Goal: Transaction & Acquisition: Purchase product/service

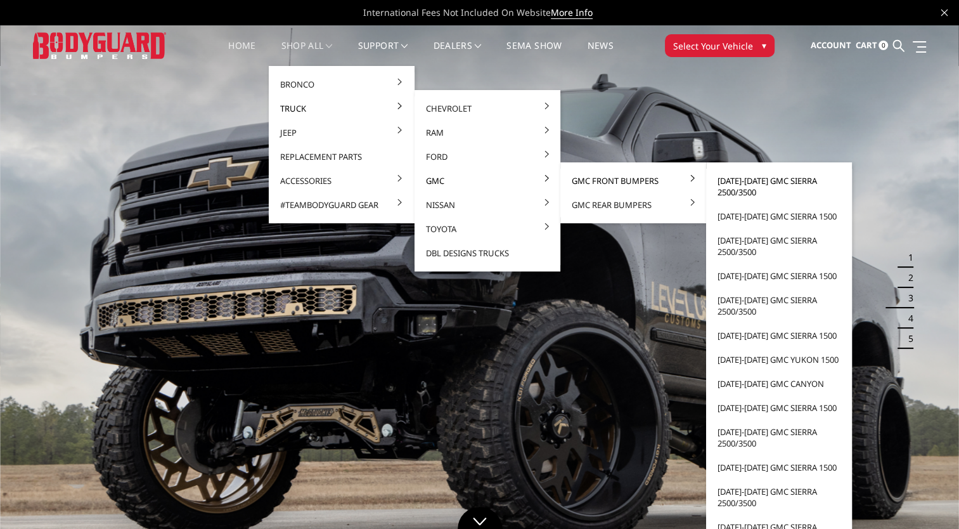
click at [747, 179] on link "[DATE]-[DATE] GMC Sierra 2500/3500" at bounding box center [779, 186] width 136 height 35
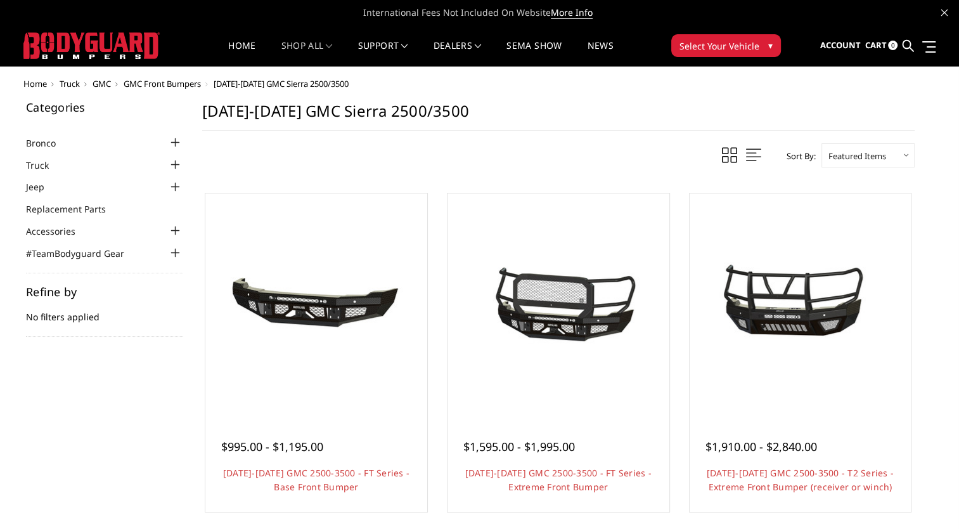
click at [847, 160] on select "Featured Items Newest Items Best Selling A to Z Z to A By Review Price: Ascendi…" at bounding box center [867, 155] width 93 height 24
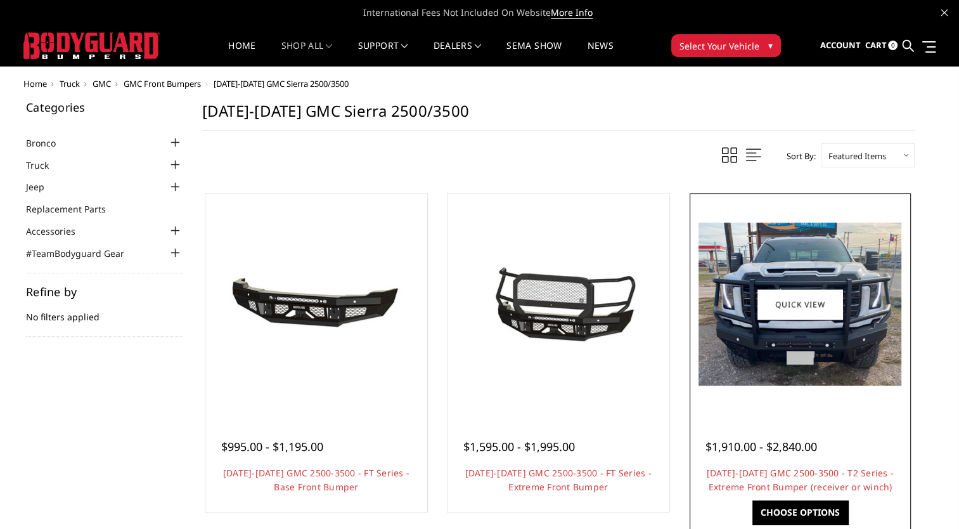
select select "pricedesc"
click at [821, 143] on select "Featured Items Newest Items Best Selling A to Z Z to A By Review Price: Ascendi…" at bounding box center [867, 155] width 93 height 24
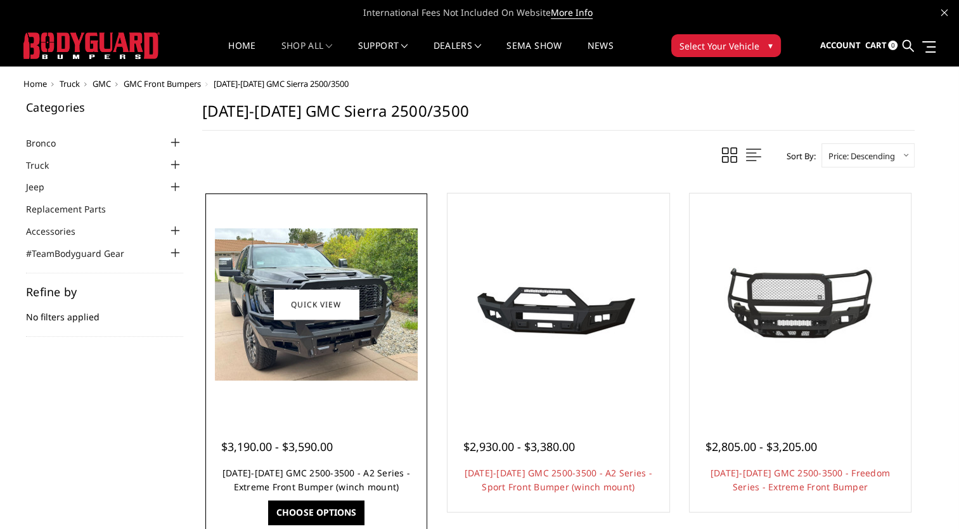
click at [281, 475] on link "2024-2025 GMC 2500-3500 - A2 Series - Extreme Front Bumper (winch mount)" at bounding box center [316, 479] width 188 height 26
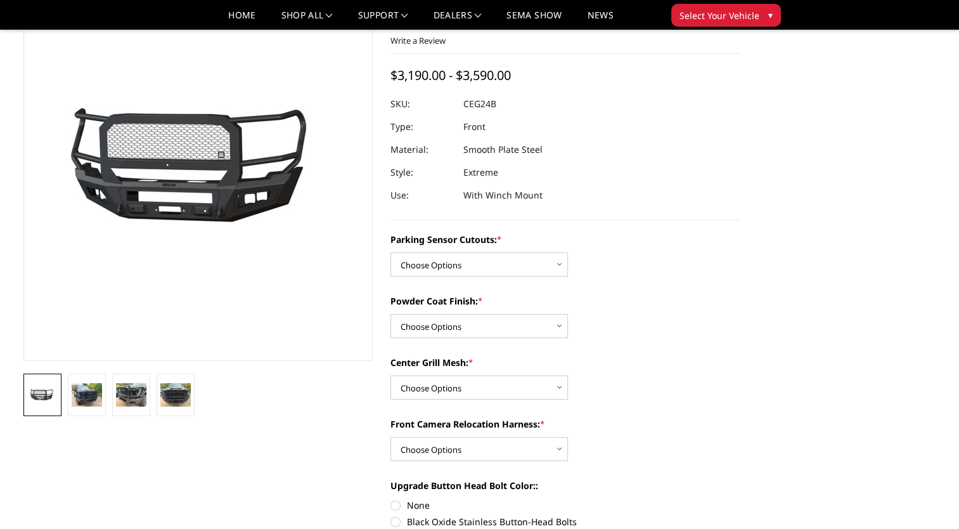
scroll to position [85, 0]
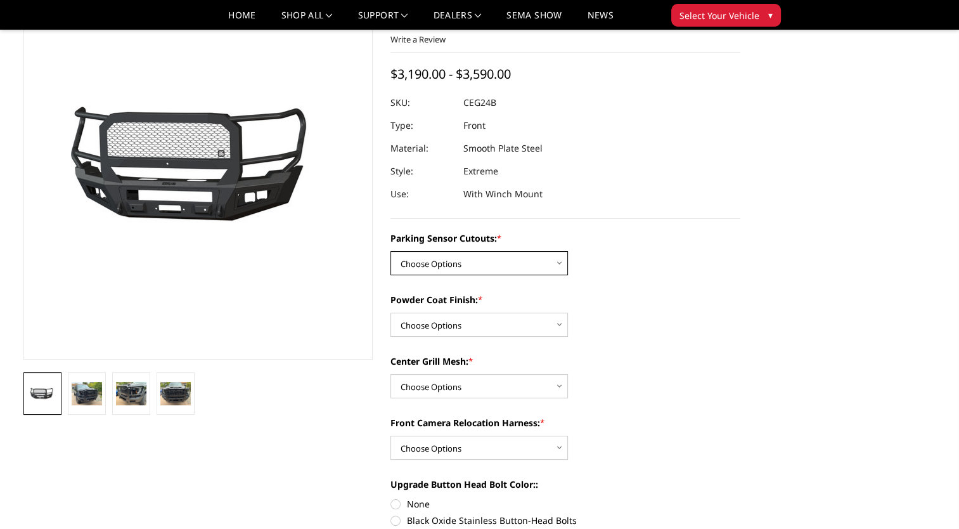
click at [535, 258] on select "Choose Options No - Without Parking Sensor Cutouts Yes - With Parking Sensor Cu…" at bounding box center [478, 263] width 177 height 24
select select "2143"
click at [390, 251] on select "Choose Options No - Without Parking Sensor Cutouts Yes - With Parking Sensor Cu…" at bounding box center [478, 263] width 177 height 24
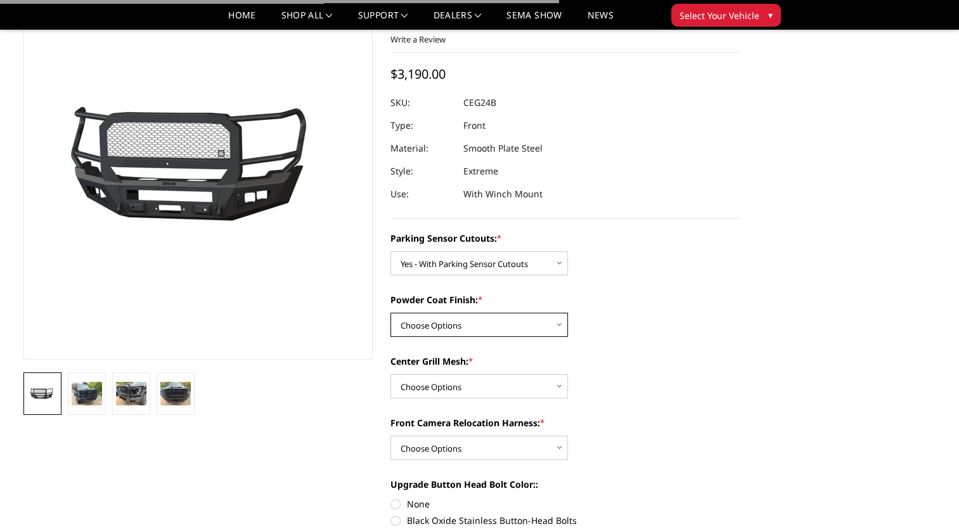
click at [507, 321] on select "Choose Options Bare Metal Textured Black Powder Coat" at bounding box center [478, 324] width 177 height 24
select select "2145"
click at [390, 312] on select "Choose Options Bare Metal Textured Black Powder Coat" at bounding box center [478, 324] width 177 height 24
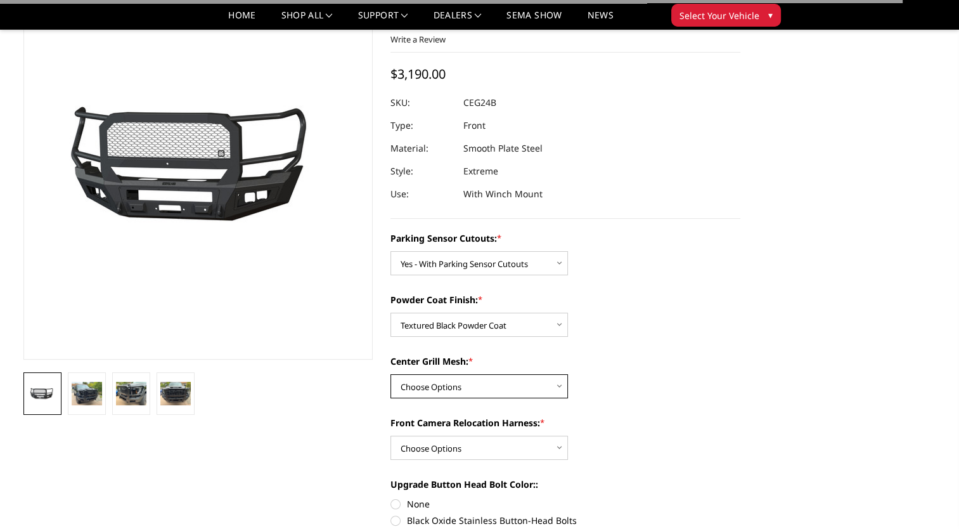
click at [494, 385] on select "Choose Options WITH Center Grill Mesh WITHOUT Center Grill Mesh" at bounding box center [478, 386] width 177 height 24
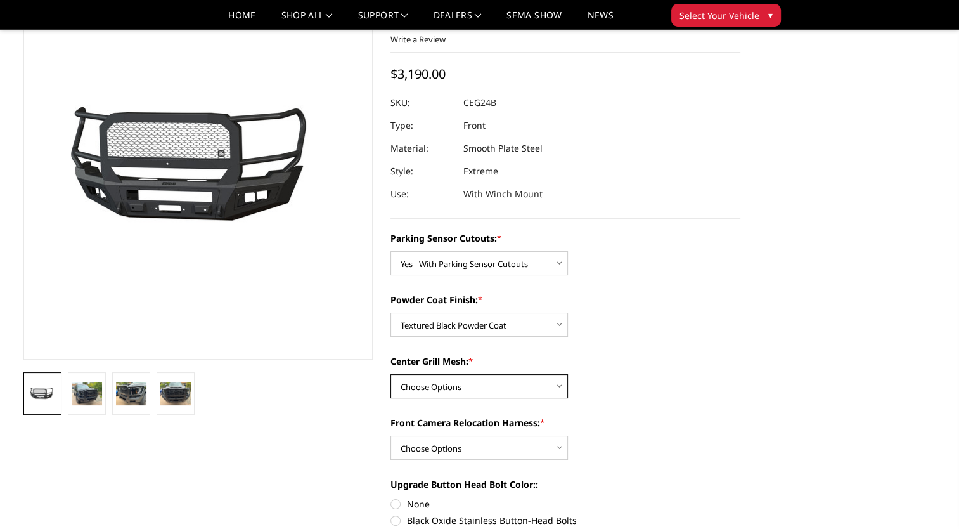
select select "2146"
click at [390, 374] on select "Choose Options WITH Center Grill Mesh WITHOUT Center Grill Mesh" at bounding box center [478, 386] width 177 height 24
click at [479, 447] on select "Choose Options WITH Front Camera Relocation Harness WITHOUT Front Camera Reloca…" at bounding box center [478, 447] width 177 height 24
select select "2148"
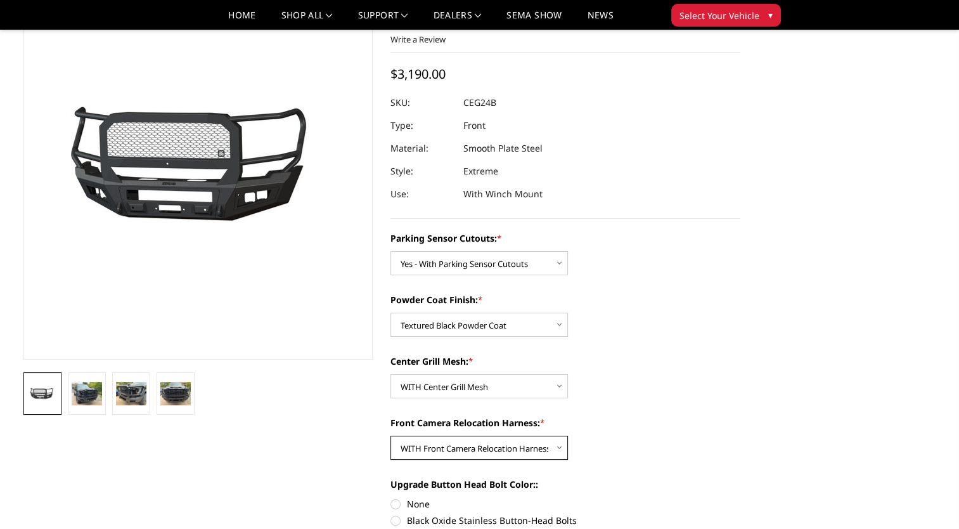
click at [390, 435] on select "Choose Options WITH Front Camera Relocation Harness WITHOUT Front Camera Reloca…" at bounding box center [478, 447] width 177 height 24
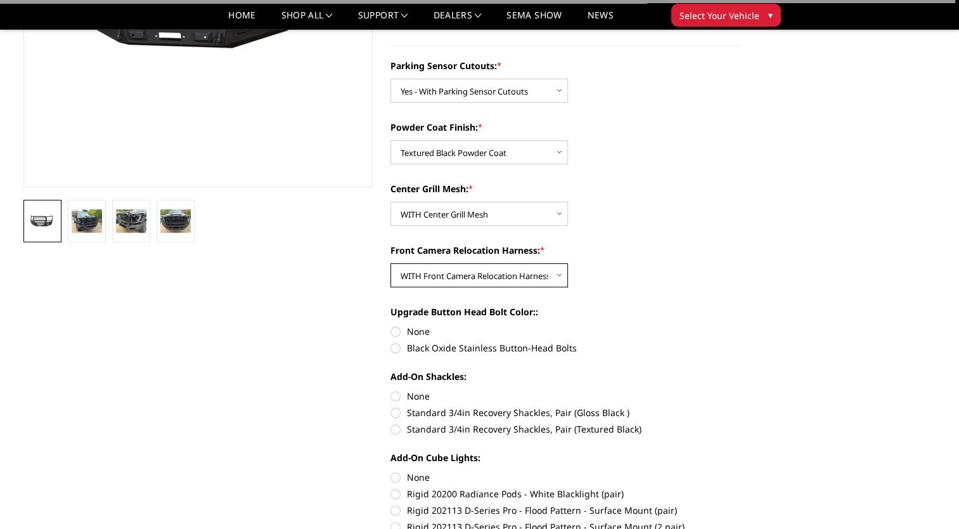
scroll to position [266, 0]
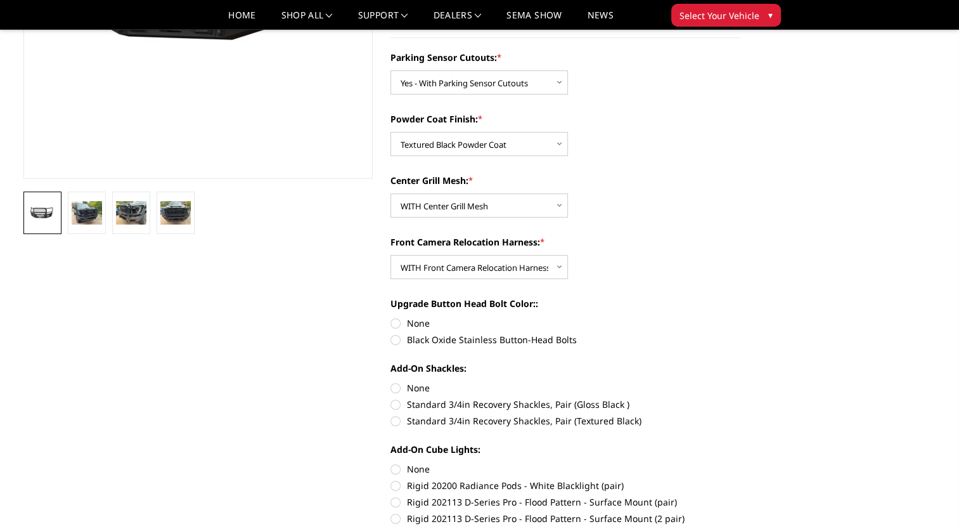
click at [487, 341] on label "Black Oxide Stainless Button-Head Bolts" at bounding box center [565, 339] width 350 height 13
click at [740, 317] on input "Black Oxide Stainless Button-Head Bolts" at bounding box center [740, 316] width 1 height 1
radio input "true"
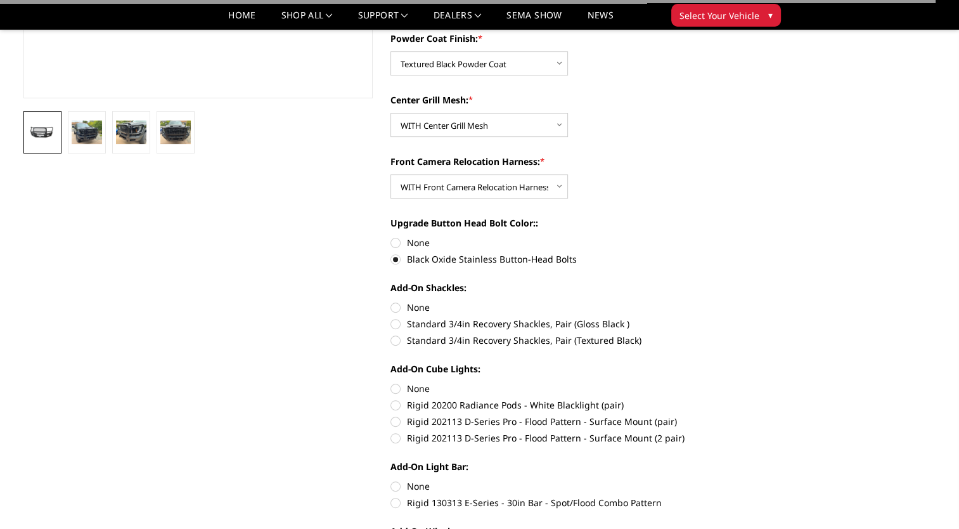
scroll to position [357, 0]
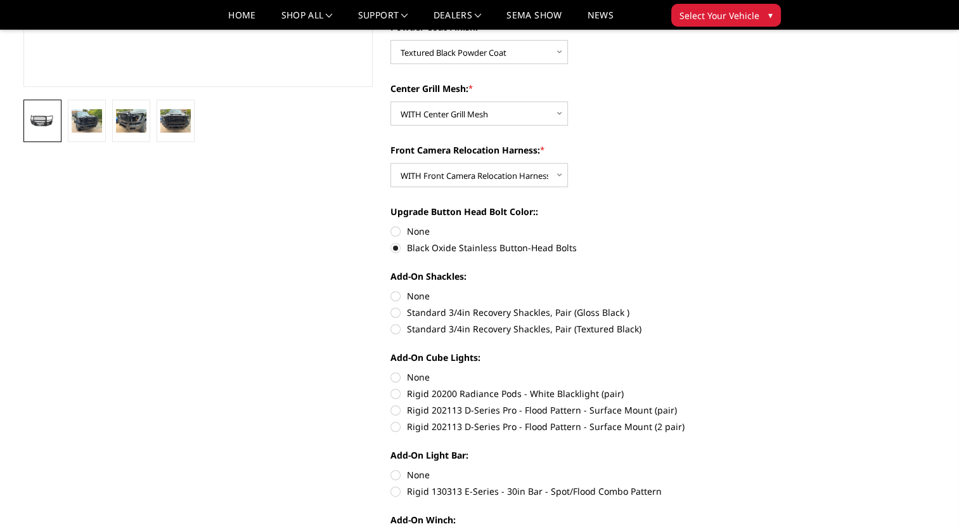
click at [503, 330] on label "Standard 3/4in Recovery Shackles, Pair (Textured Black)" at bounding box center [565, 328] width 350 height 13
click at [740, 306] on input "Standard 3/4in Recovery Shackles, Pair (Textured Black)" at bounding box center [740, 305] width 1 height 1
radio input "true"
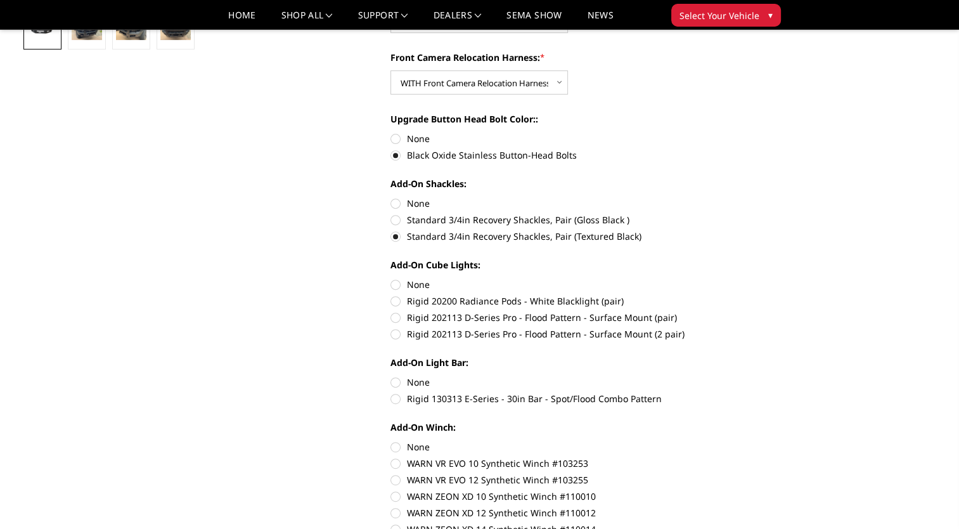
scroll to position [451, 0]
click at [503, 330] on label "Rigid 202113 D-Series Pro - Flood Pattern - Surface Mount (2 pair)" at bounding box center [565, 332] width 350 height 13
click at [740, 311] on input "Rigid 202113 D-Series Pro - Flood Pattern - Surface Mount (2 pair)" at bounding box center [740, 310] width 1 height 1
radio input "true"
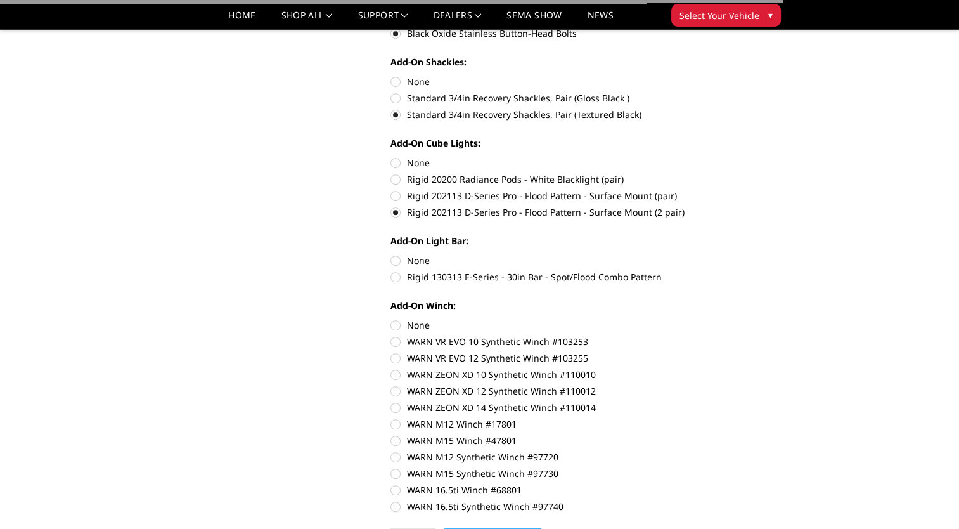
scroll to position [572, 0]
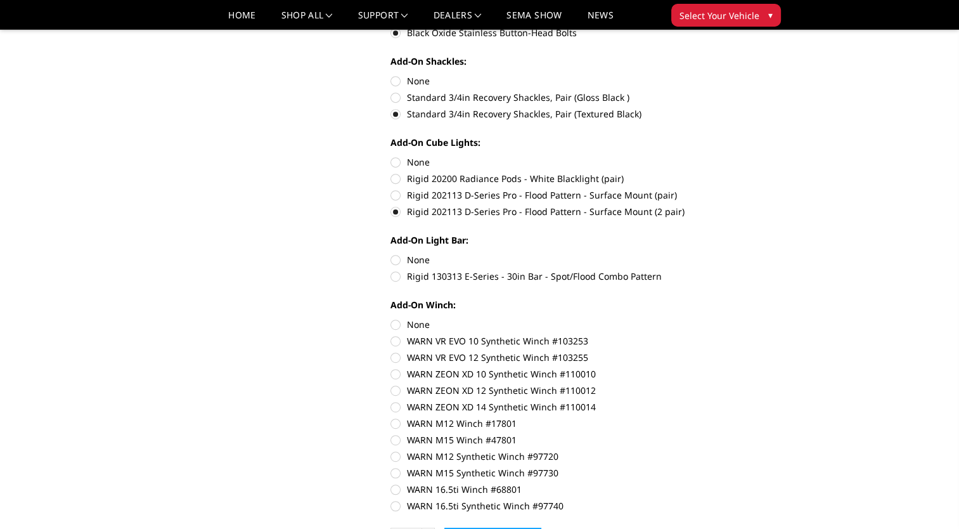
click at [527, 279] on label "Rigid 130313 E-Series - 30in Bar - Spot/Flood Combo Pattern" at bounding box center [565, 275] width 350 height 13
click at [740, 254] on input "Rigid 130313 E-Series - 30in Bar - Spot/Flood Combo Pattern" at bounding box center [740, 253] width 1 height 1
radio input "true"
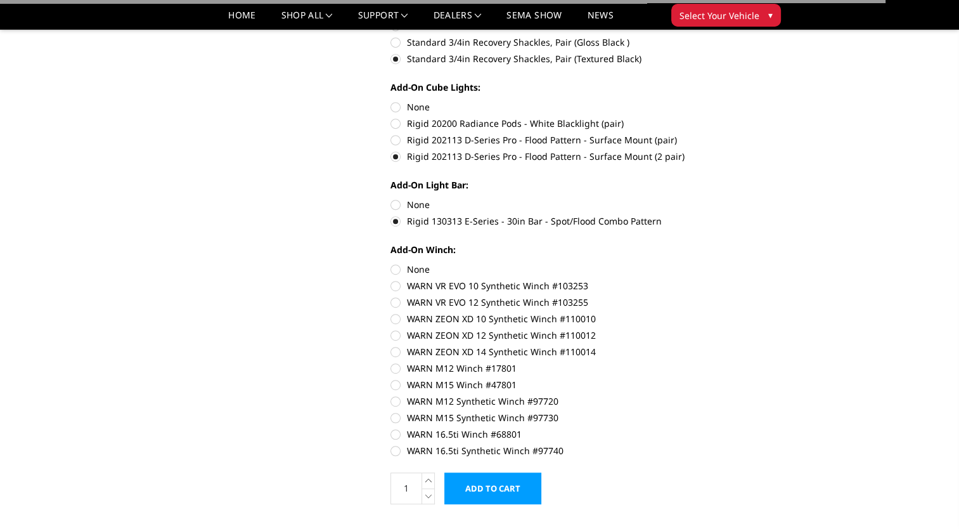
scroll to position [635, 0]
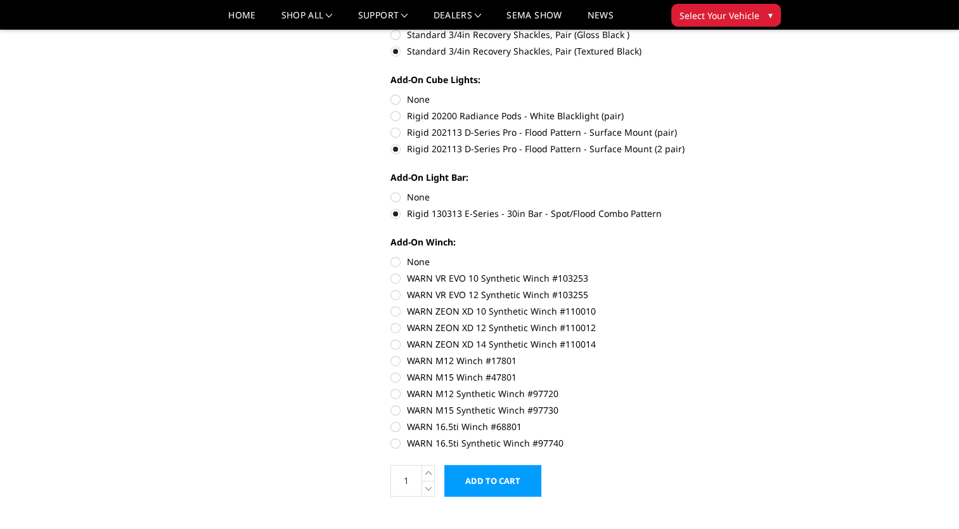
click at [522, 328] on label "WARN ZEON XD 12 Synthetic Winch #110012" at bounding box center [565, 327] width 350 height 13
click at [740, 305] on input "WARN ZEON XD 12 Synthetic Winch #110012" at bounding box center [740, 304] width 1 height 1
radio input "true"
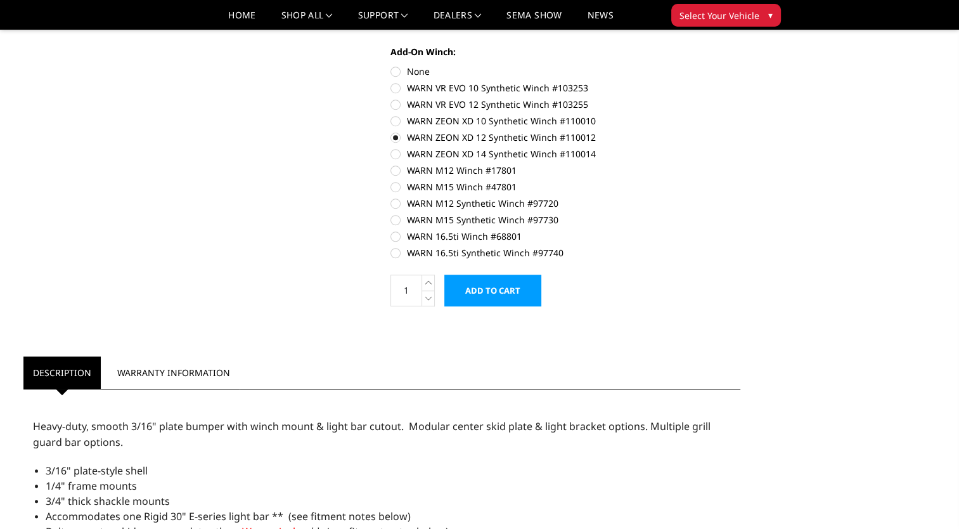
scroll to position [844, 0]
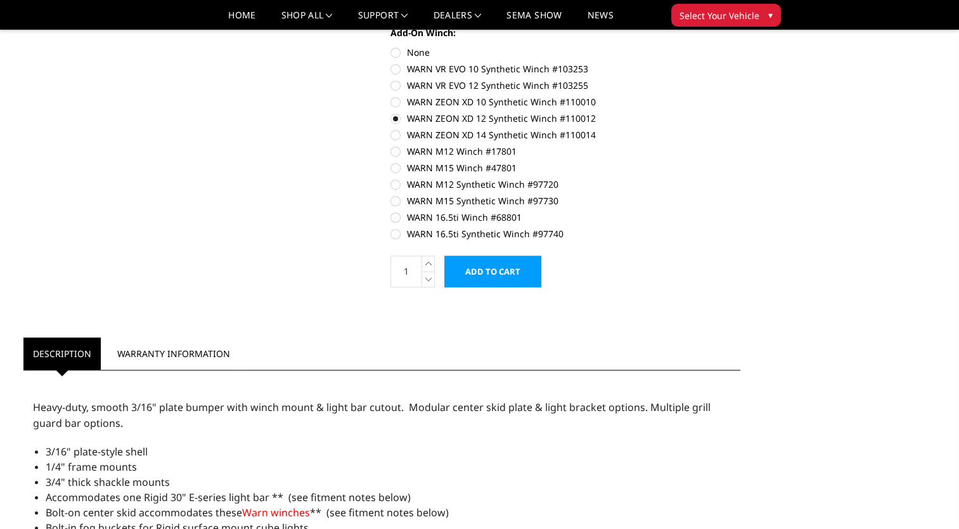
click at [522, 265] on input "Add to Cart" at bounding box center [492, 271] width 97 height 32
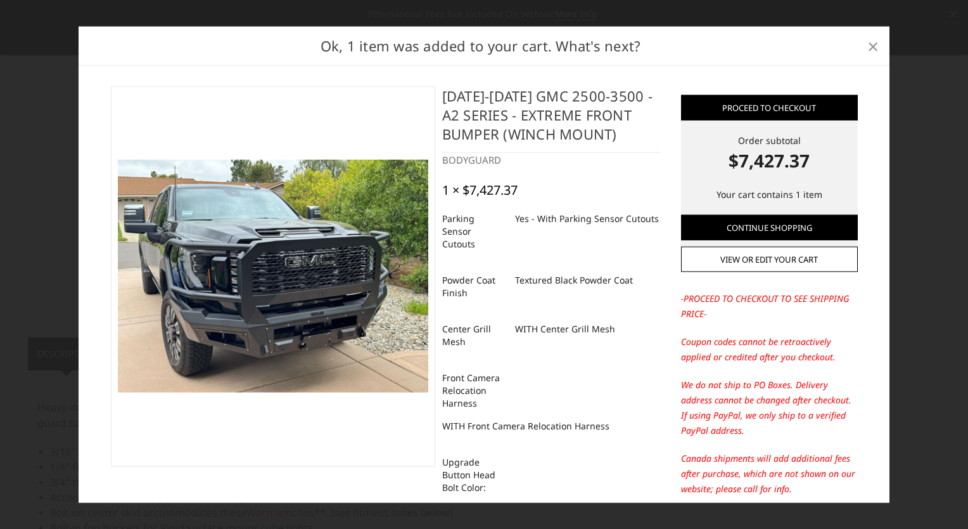
click at [873, 44] on span "×" at bounding box center [873, 45] width 11 height 27
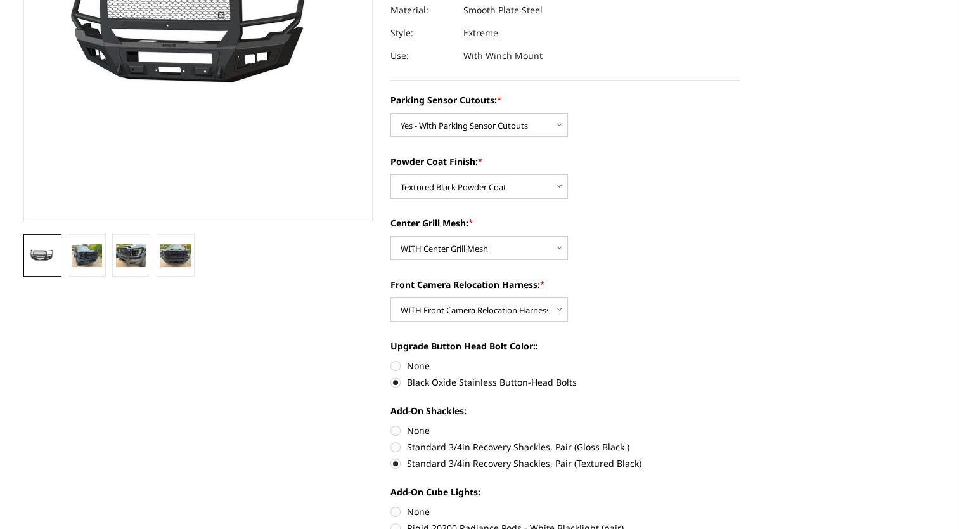
scroll to position [0, 0]
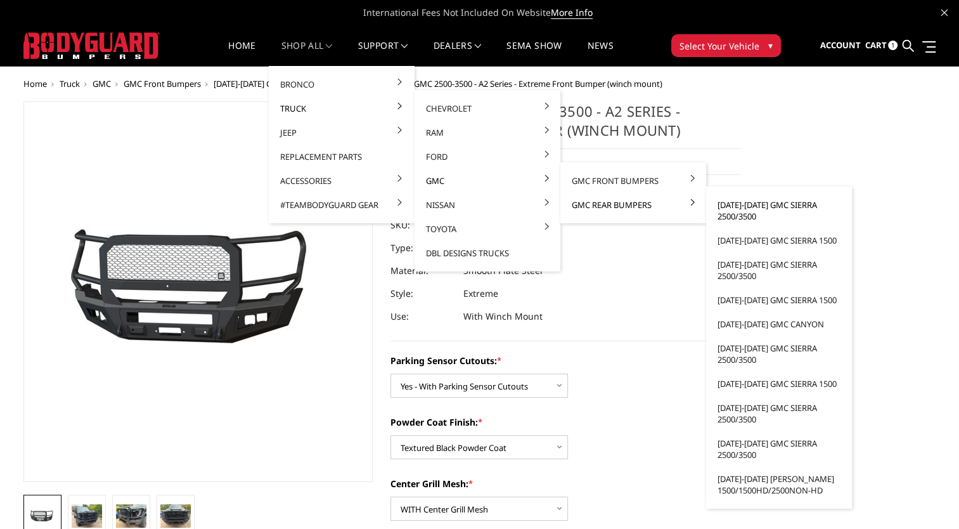
click at [728, 212] on link "[DATE]-[DATE] GMC Sierra 2500/3500" at bounding box center [779, 210] width 136 height 35
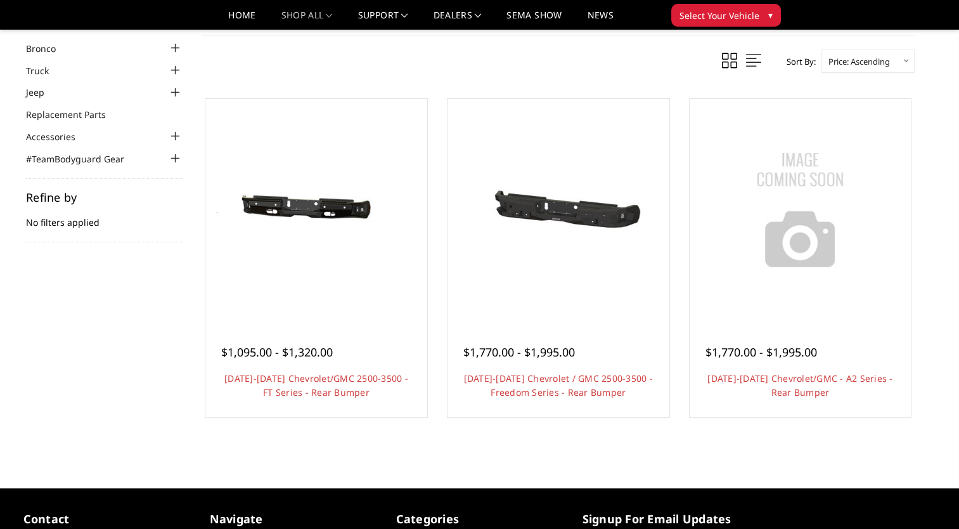
scroll to position [58, 0]
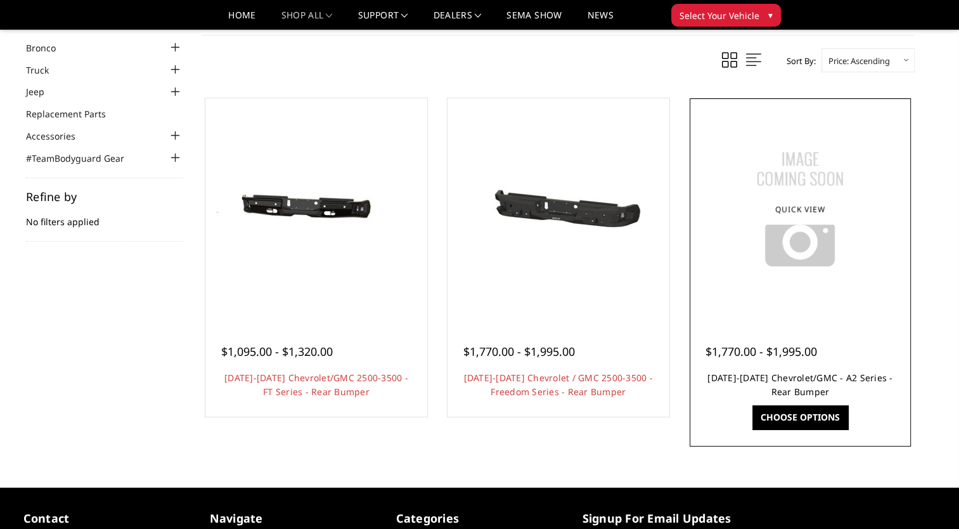
click at [852, 378] on link "2020-2025 Chevrolet/GMC - A2 Series - Rear Bumper" at bounding box center [799, 384] width 185 height 26
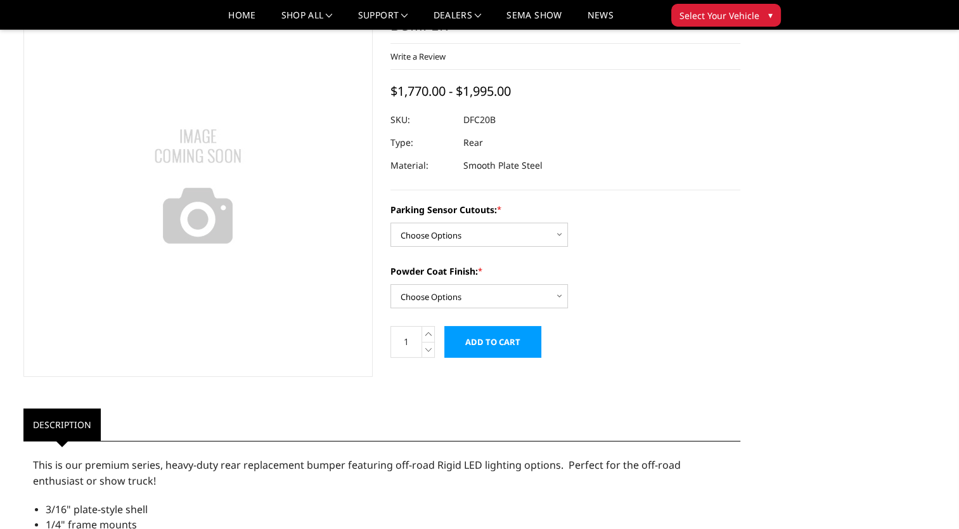
scroll to position [71, 0]
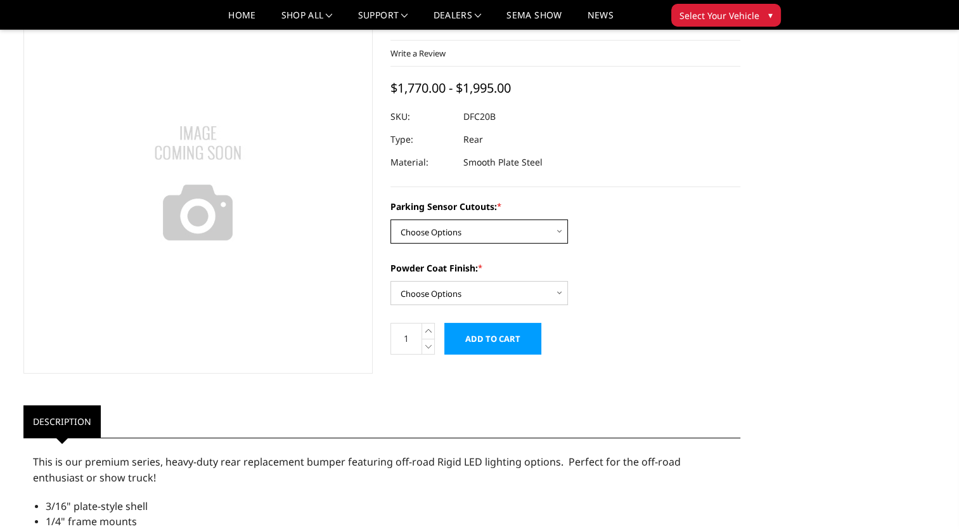
click at [511, 232] on select "Choose Options No - Without Parking Sensor Cutouts Yes - With Parking Sensor Cu…" at bounding box center [478, 231] width 177 height 24
select select "2261"
click at [390, 219] on select "Choose Options No - Without Parking Sensor Cutouts Yes - With Parking Sensor Cu…" at bounding box center [478, 231] width 177 height 24
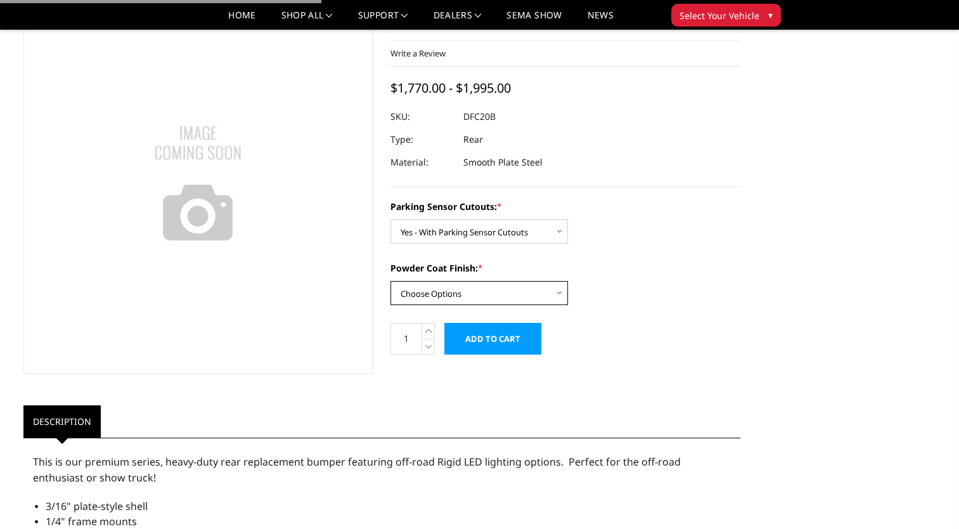
click at [487, 290] on select "Choose Options Bare Metal Textured Black Powder Coat" at bounding box center [478, 293] width 177 height 24
select select "2263"
click at [390, 281] on select "Choose Options Bare Metal Textured Black Powder Coat" at bounding box center [478, 293] width 177 height 24
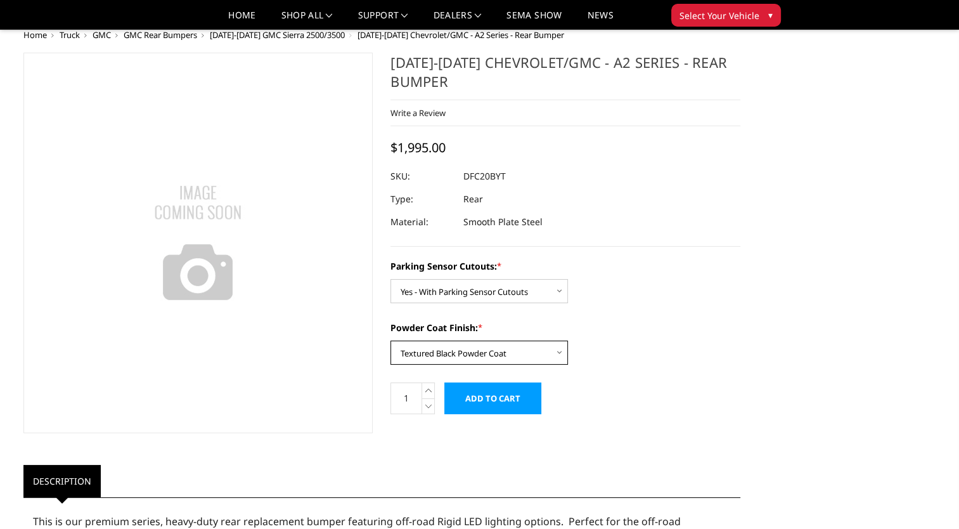
scroll to position [0, 0]
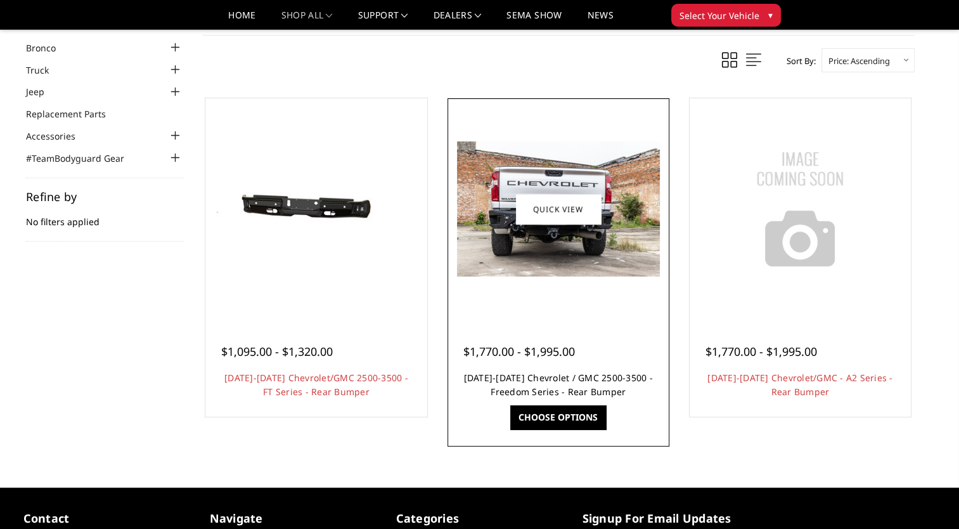
click at [562, 383] on link "2020-2025 Chevrolet / GMC 2500-3500 - Freedom Series - Rear Bumper" at bounding box center [558, 384] width 189 height 26
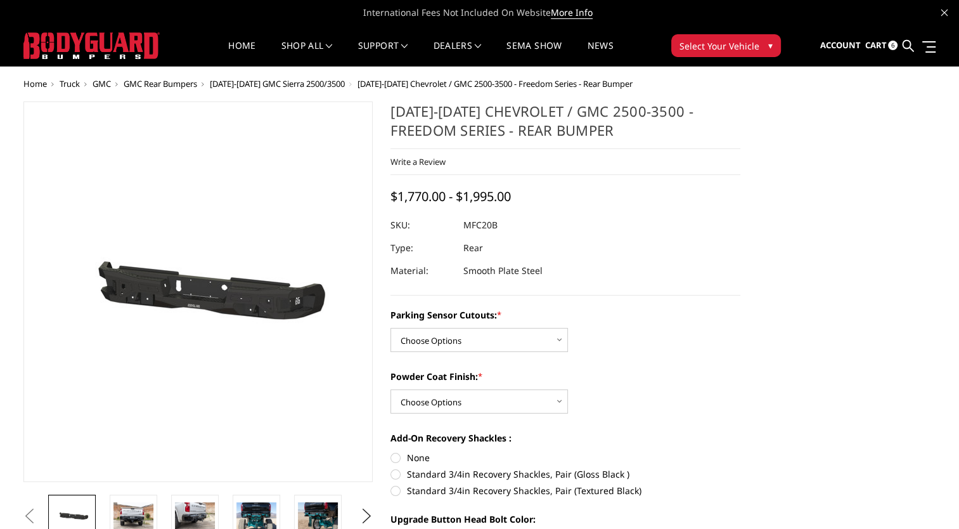
click at [285, 303] on img at bounding box center [429, 295] width 811 height 386
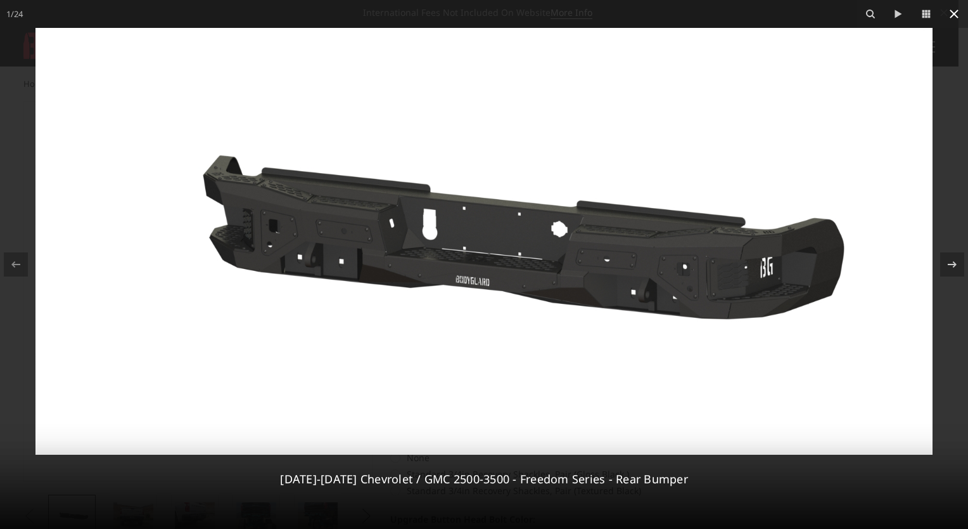
click at [953, 11] on icon at bounding box center [954, 13] width 15 height 15
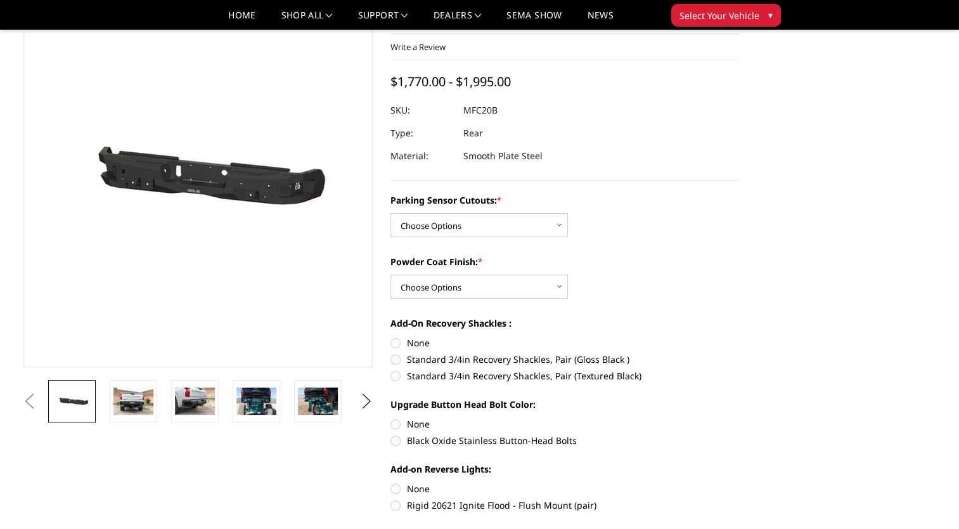
scroll to position [79, 0]
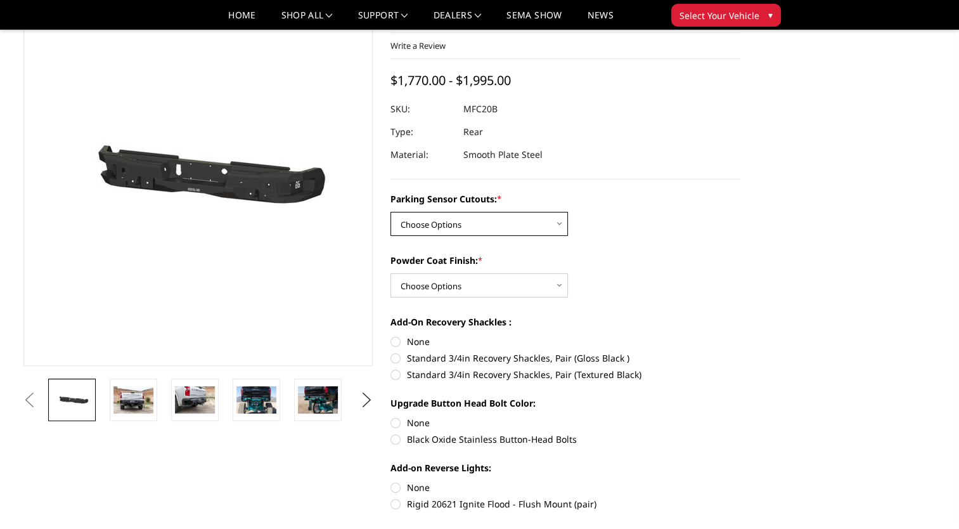
click at [509, 219] on select "Choose Options No - Without Parking Sensor Cutouts Yes - With Parking Sensor Cu…" at bounding box center [478, 224] width 177 height 24
select select "2870"
click at [390, 212] on select "Choose Options No - Without Parking Sensor Cutouts Yes - With Parking Sensor Cu…" at bounding box center [478, 224] width 177 height 24
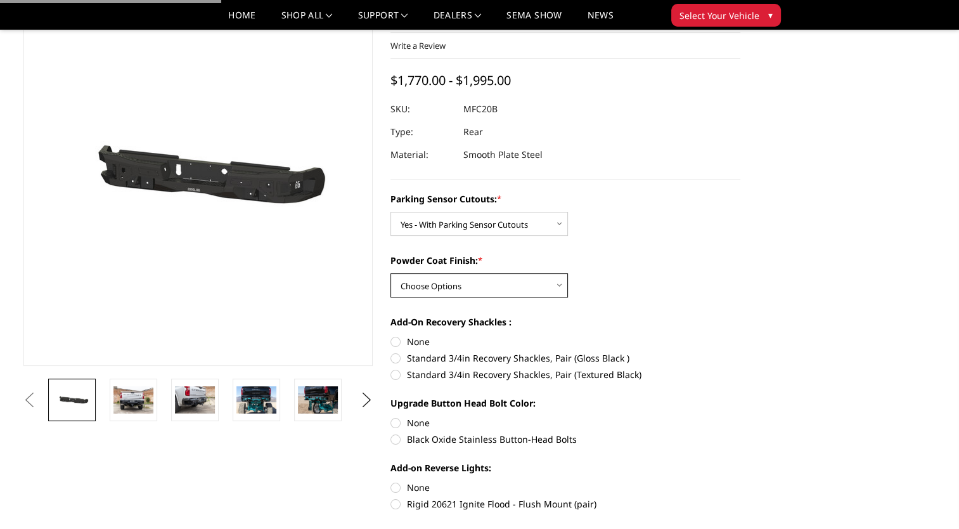
click at [482, 286] on select "Choose Options Bare Metal Texture Black Powder Coat" at bounding box center [478, 285] width 177 height 24
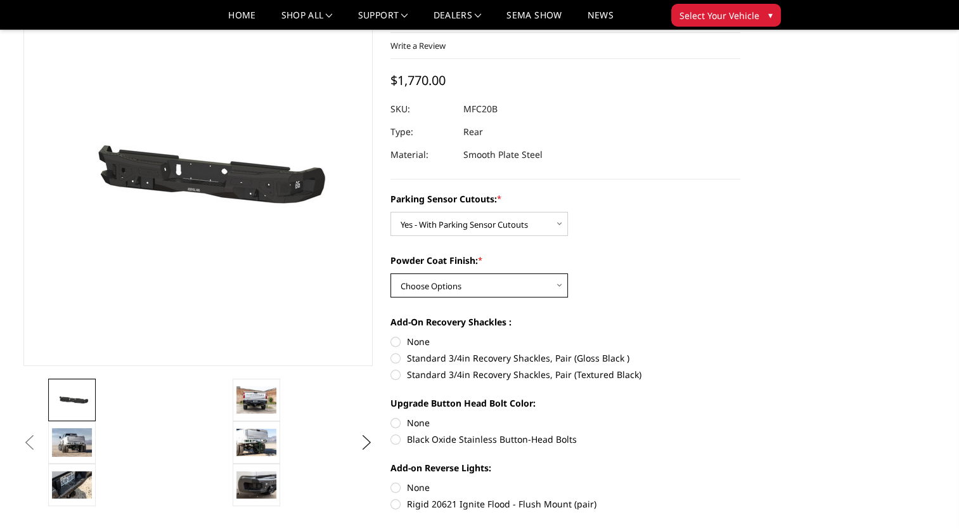
select select "2872"
click at [390, 273] on select "Choose Options Bare Metal Texture Black Powder Coat" at bounding box center [478, 285] width 177 height 24
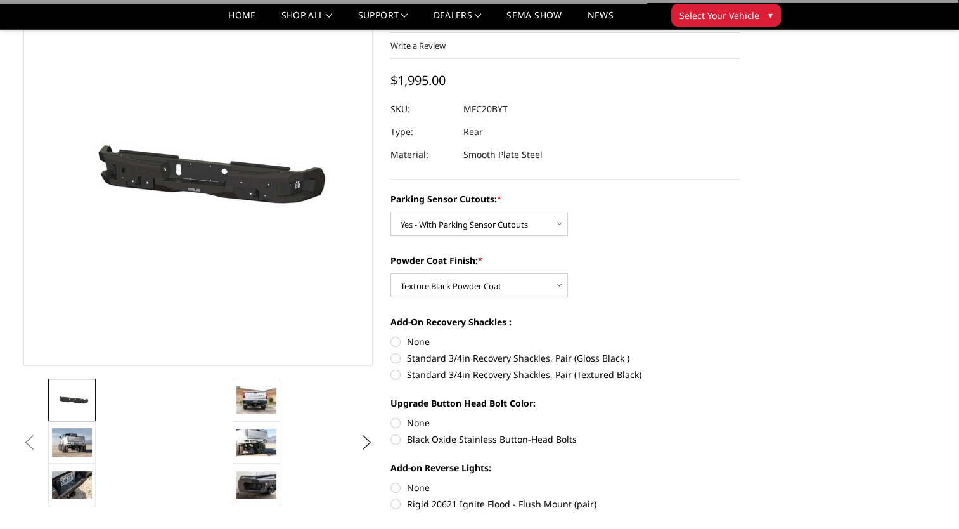
click at [472, 374] on label "Standard 3/4in Recovery Shackles, Pair (Textured Black)" at bounding box center [565, 374] width 350 height 13
click at [740, 352] on input "Standard 3/4in Recovery Shackles, Pair (Textured Black)" at bounding box center [740, 351] width 1 height 1
radio input "true"
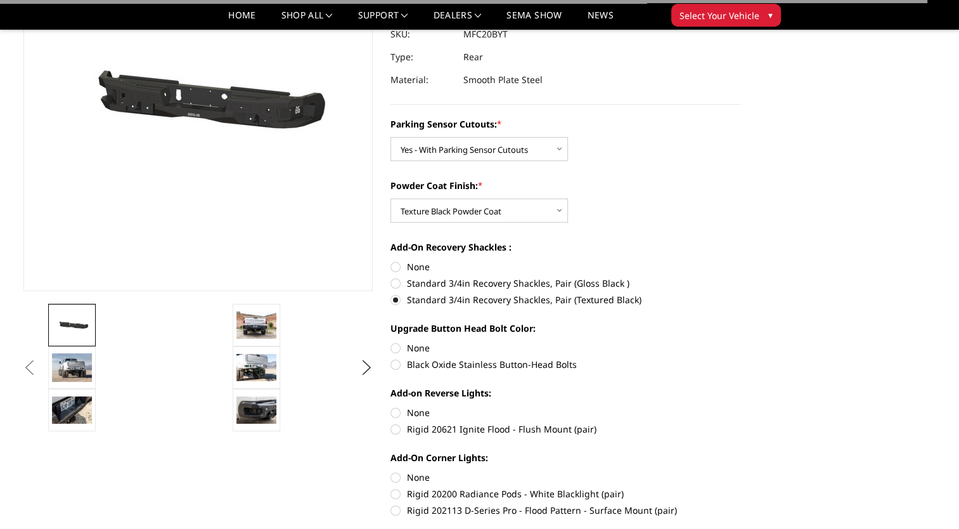
scroll to position [155, 0]
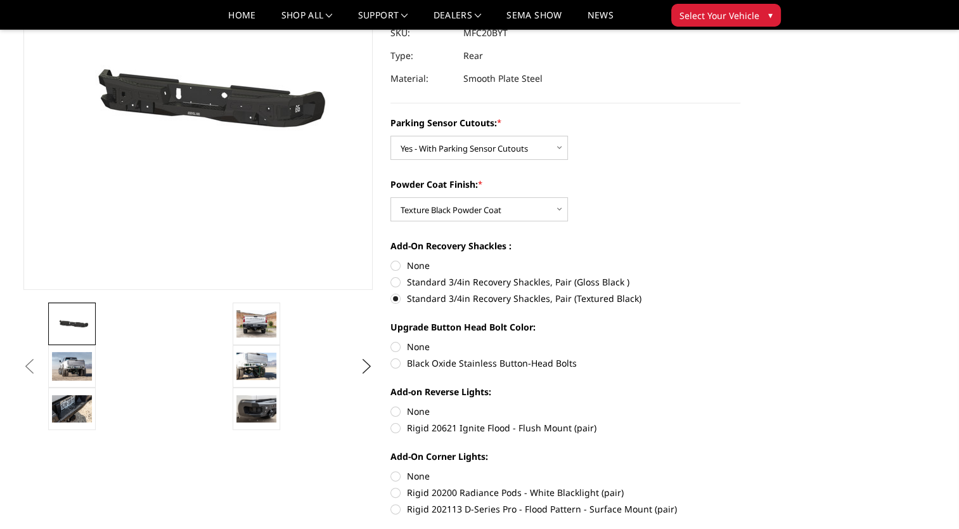
click at [476, 366] on label "Black Oxide Stainless Button-Head Bolts" at bounding box center [565, 362] width 350 height 13
click at [740, 340] on input "Black Oxide Stainless Button-Head Bolts" at bounding box center [740, 340] width 1 height 1
radio input "true"
click at [477, 425] on label "Rigid 20621 Ignite Flood - Flush Mount (pair)" at bounding box center [565, 427] width 350 height 13
click at [740, 405] on input "Rigid 20621 Ignite Flood - Flush Mount (pair)" at bounding box center [740, 404] width 1 height 1
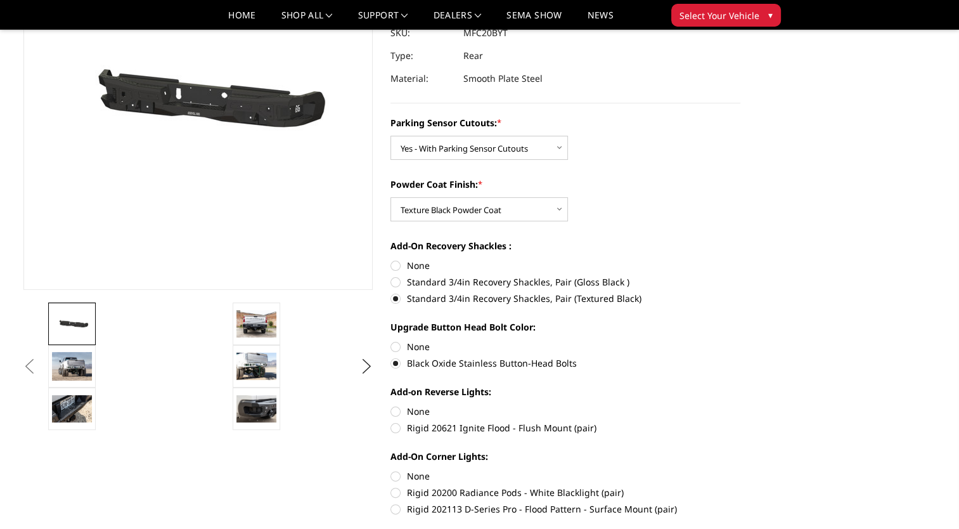
radio input "true"
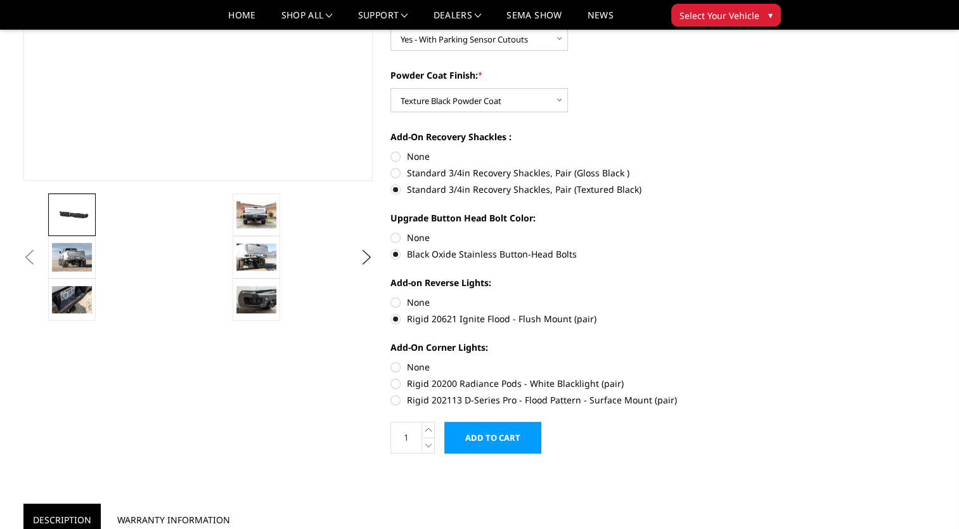
scroll to position [271, 0]
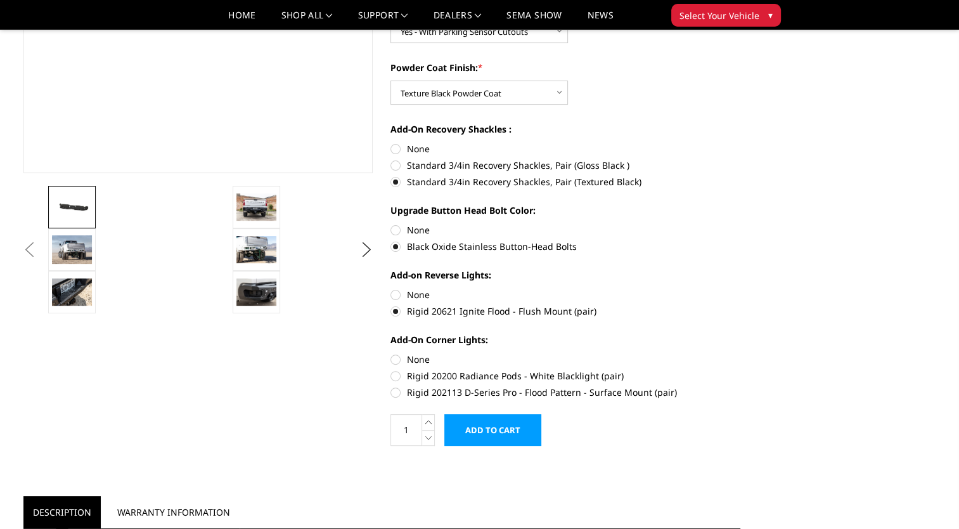
click at [494, 388] on label "Rigid 202113 D-Series Pro - Flood Pattern - Surface Mount (pair)" at bounding box center [565, 391] width 350 height 13
click at [740, 369] on input "Rigid 202113 D-Series Pro - Flood Pattern - Surface Mount (pair)" at bounding box center [740, 369] width 1 height 1
radio input "true"
click at [236, 288] on img at bounding box center [256, 291] width 40 height 27
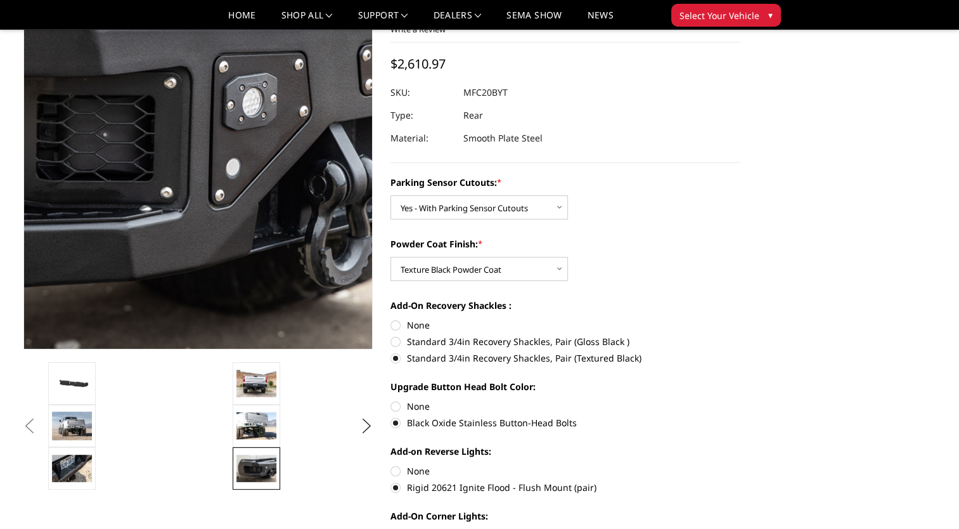
scroll to position [93, 0]
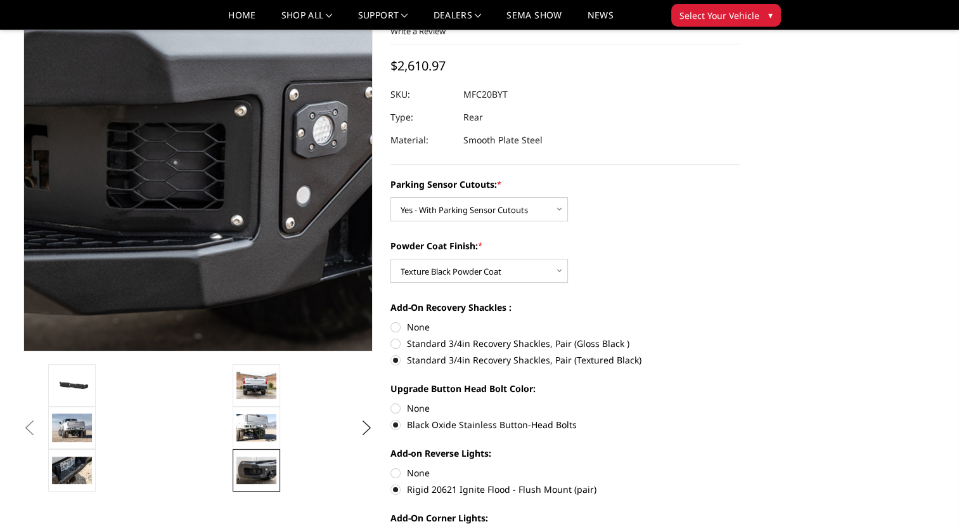
click at [260, 196] on img at bounding box center [117, 146] width 811 height 541
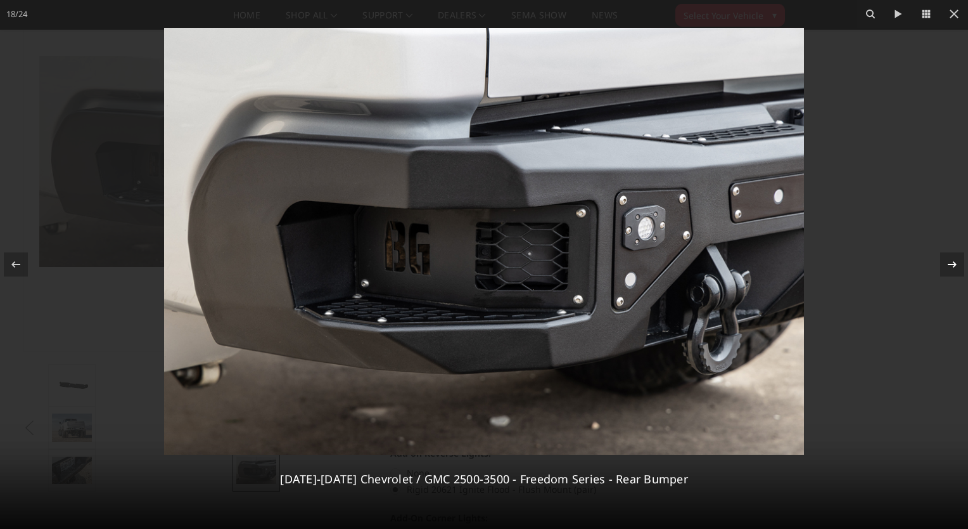
click at [956, 260] on icon at bounding box center [952, 264] width 15 height 15
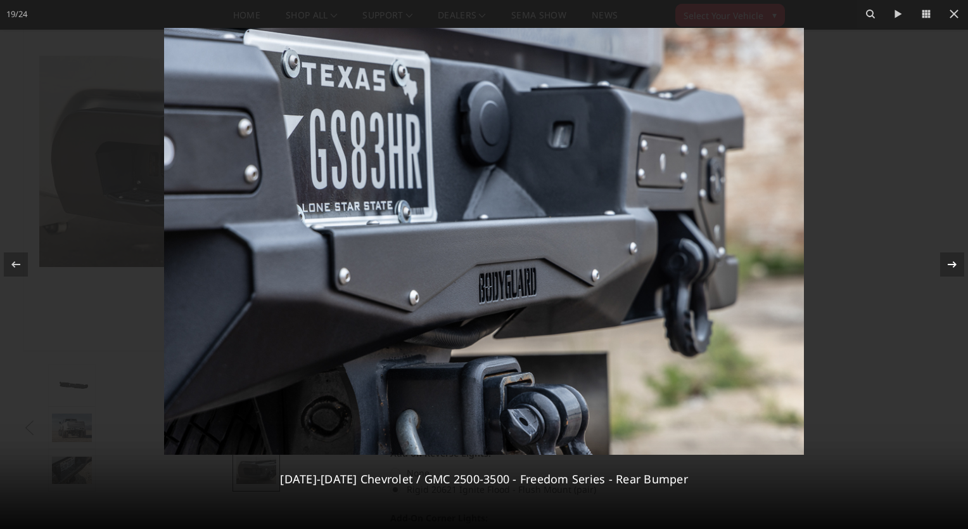
click at [956, 260] on icon at bounding box center [952, 264] width 15 height 15
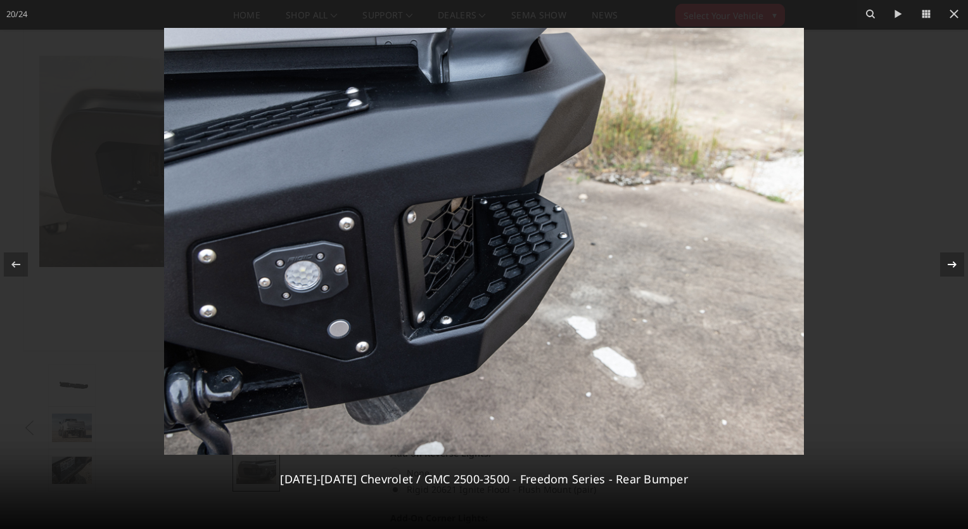
click at [956, 260] on icon at bounding box center [952, 264] width 15 height 15
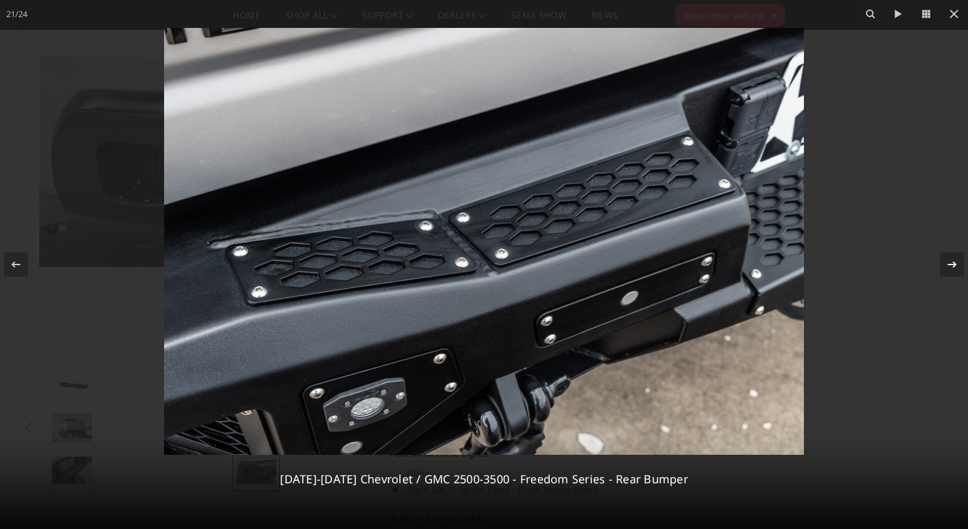
click at [956, 260] on icon at bounding box center [952, 264] width 15 height 15
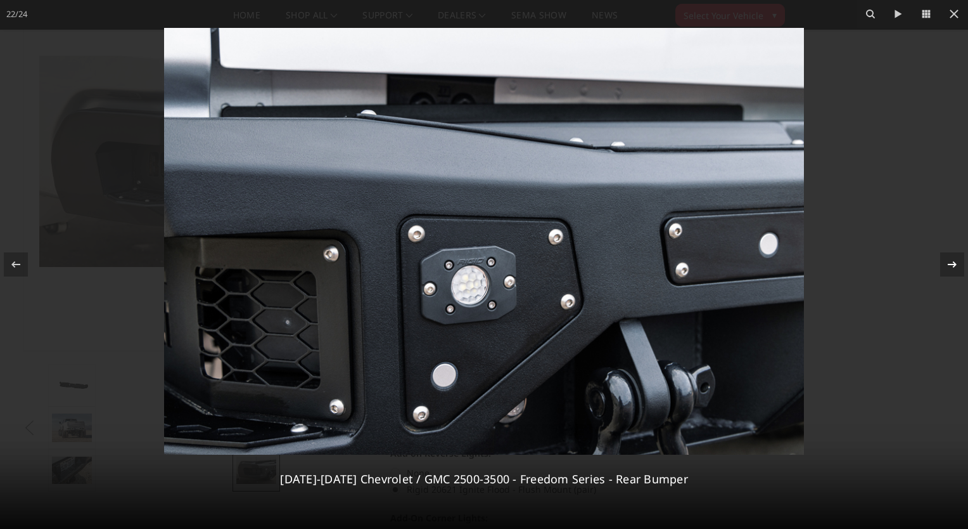
click at [956, 260] on icon at bounding box center [952, 264] width 15 height 15
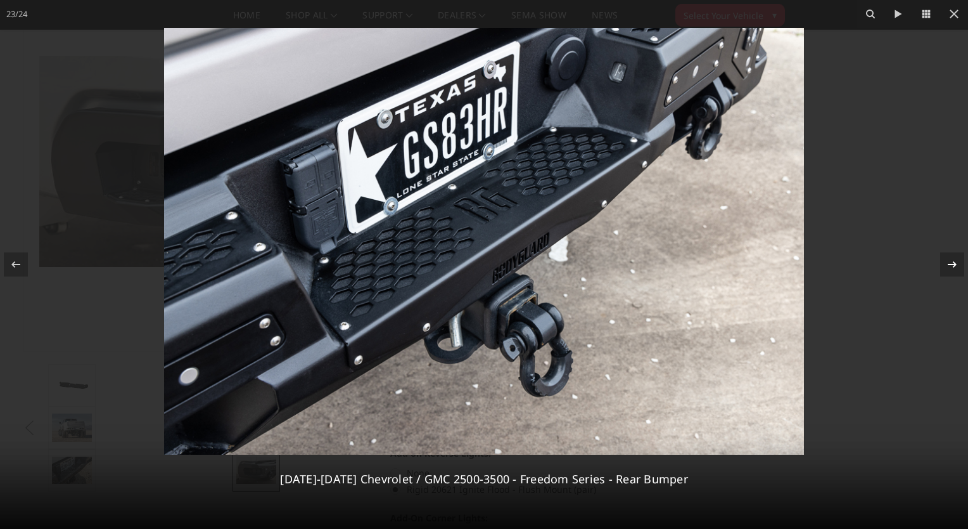
click at [953, 260] on icon at bounding box center [952, 264] width 15 height 15
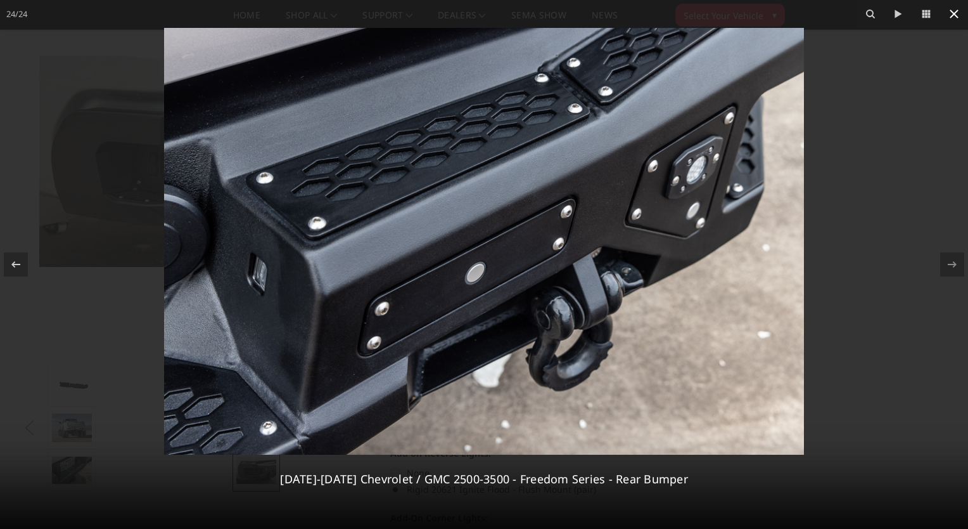
click at [955, 22] on button at bounding box center [954, 14] width 28 height 28
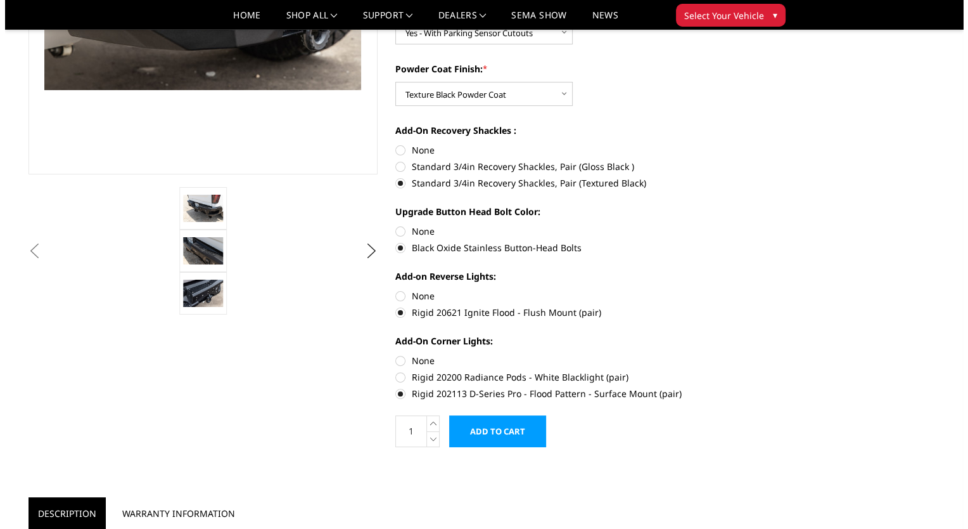
scroll to position [283, 0]
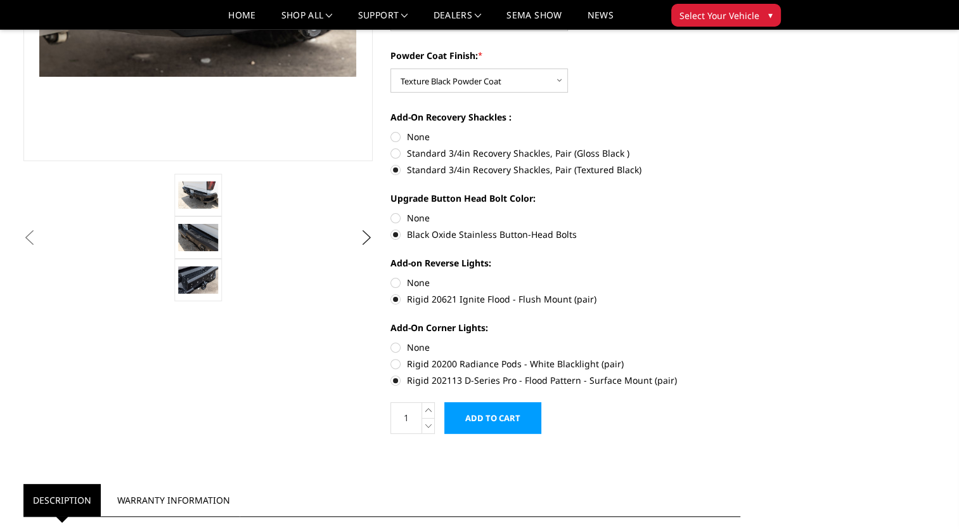
click at [503, 413] on input "Add to Cart" at bounding box center [492, 418] width 97 height 32
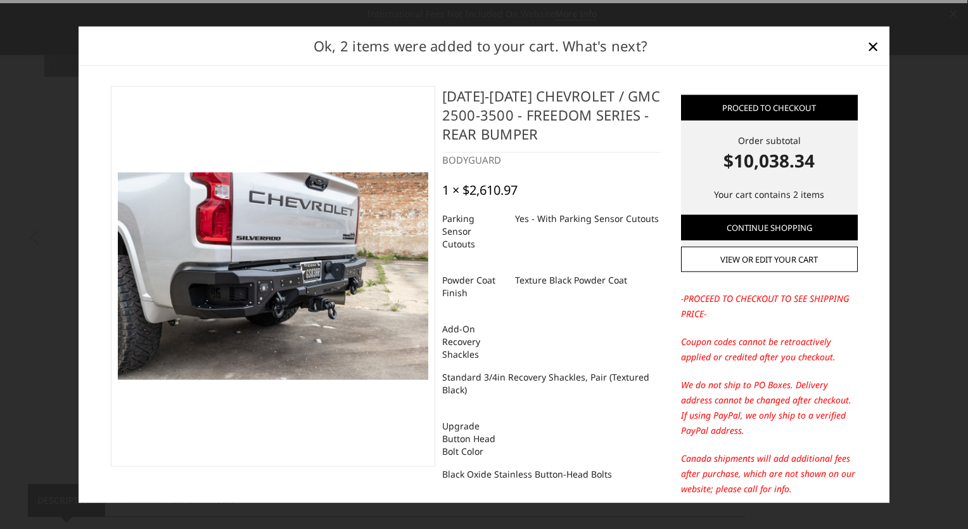
click at [503, 414] on dl "Upgrade Button Head Bolt Color Black Oxide Stainless Button-Head Bolts" at bounding box center [551, 449] width 219 height 71
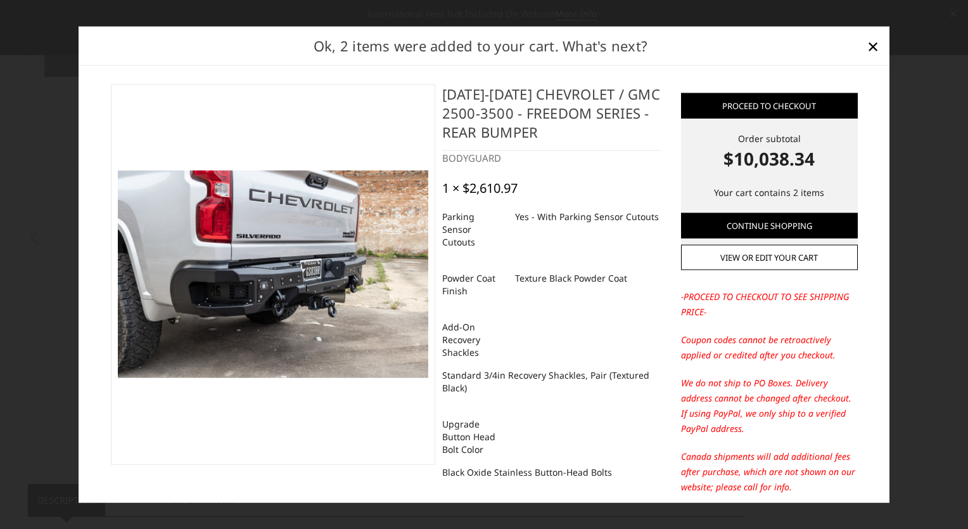
scroll to position [0, 0]
